Goal: Find specific page/section: Find specific page/section

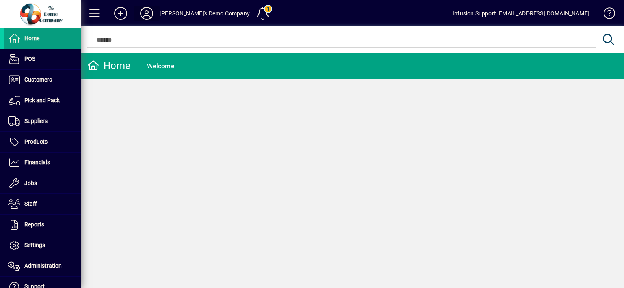
drag, startPoint x: 0, startPoint y: 0, endPoint x: 149, endPoint y: 11, distance: 149.5
click at [149, 11] on icon at bounding box center [147, 13] width 16 height 13
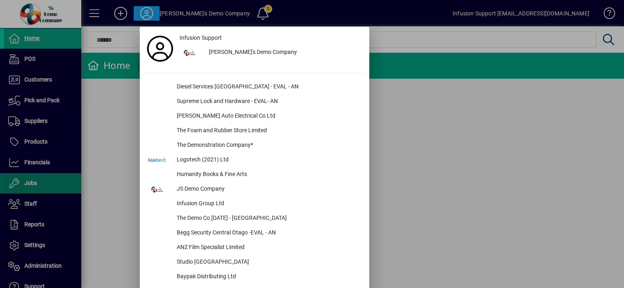
drag, startPoint x: 98, startPoint y: 195, endPoint x: 62, endPoint y: 188, distance: 37.2
click at [82, 192] on div at bounding box center [312, 144] width 624 height 288
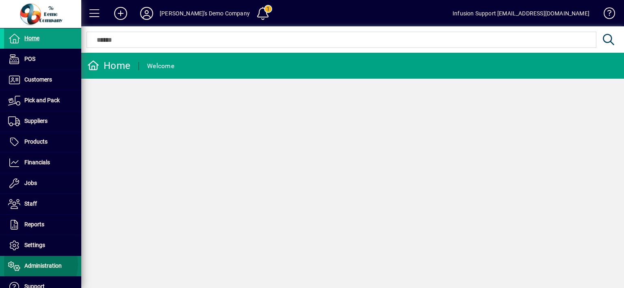
click at [37, 264] on span "Administration" at bounding box center [42, 266] width 37 height 7
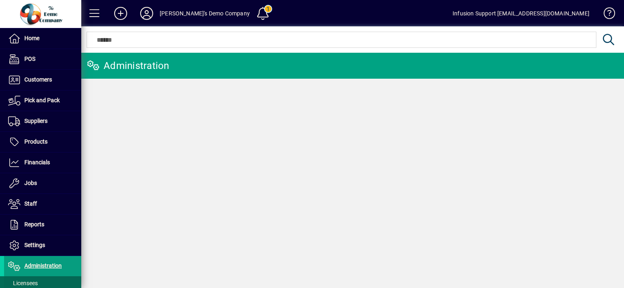
click at [34, 281] on span "Licensees" at bounding box center [23, 283] width 30 height 7
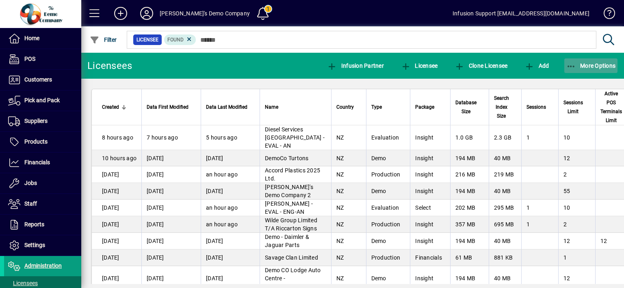
click at [590, 60] on span "button" at bounding box center [591, 66] width 54 height 20
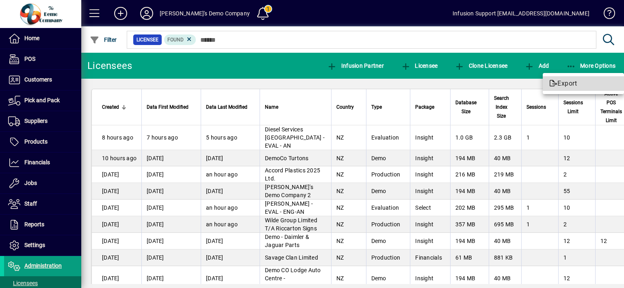
click at [556, 82] on icon at bounding box center [553, 83] width 8 height 7
click at [111, 40] on span "Filter" at bounding box center [103, 40] width 27 height 7
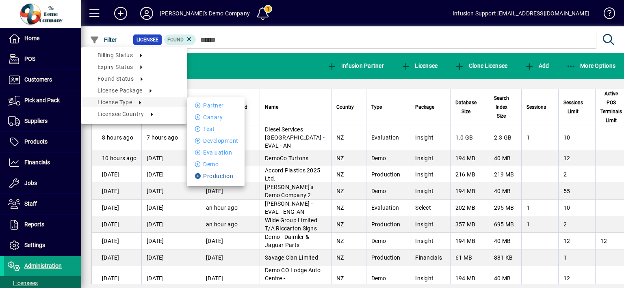
click at [213, 175] on li "Production" at bounding box center [216, 176] width 58 height 10
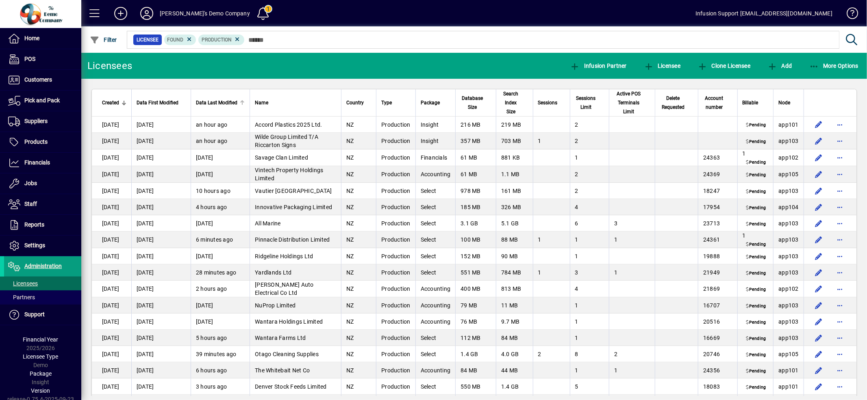
click at [232, 102] on span "Data Last Modified" at bounding box center [216, 102] width 41 height 9
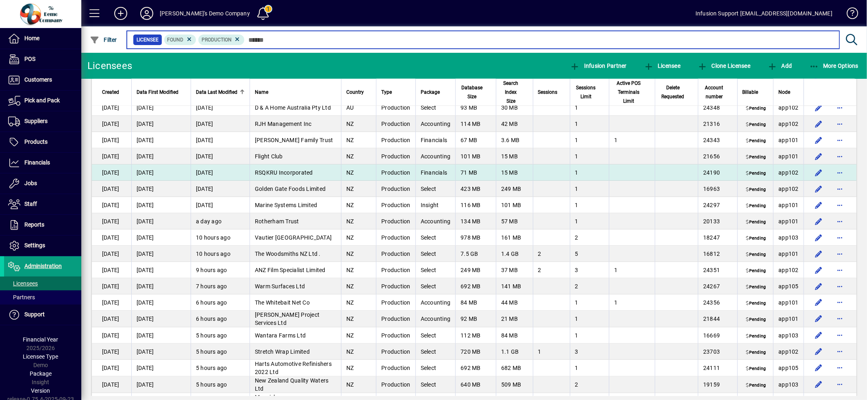
scroll to position [1080, 0]
